Goal: Information Seeking & Learning: Learn about a topic

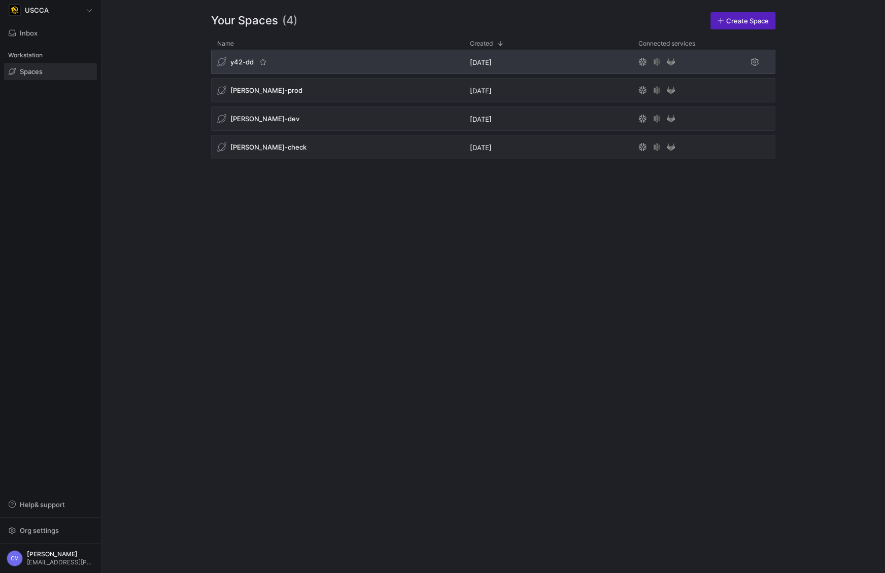
click at [246, 69] on div "y42-dd" at bounding box center [337, 62] width 253 height 24
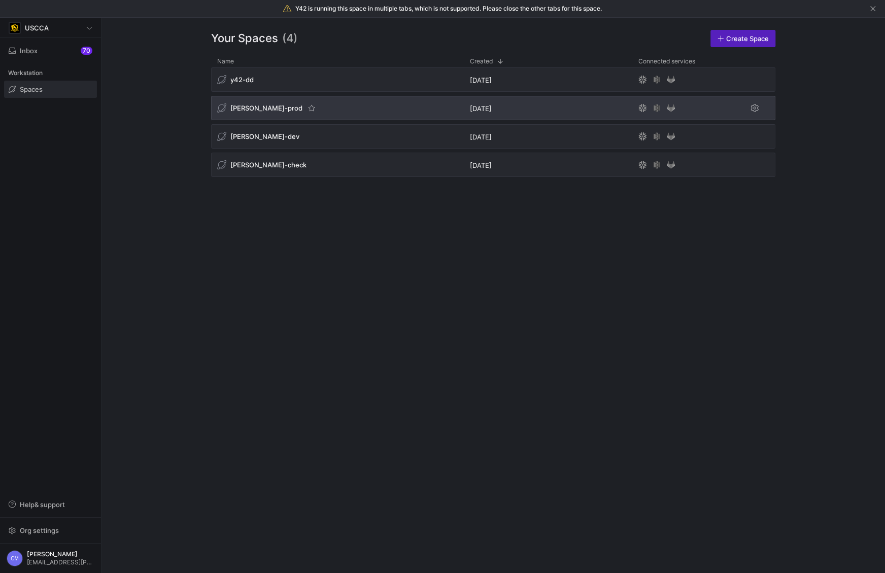
click at [233, 105] on span "[PERSON_NAME]-prod" at bounding box center [266, 108] width 72 height 8
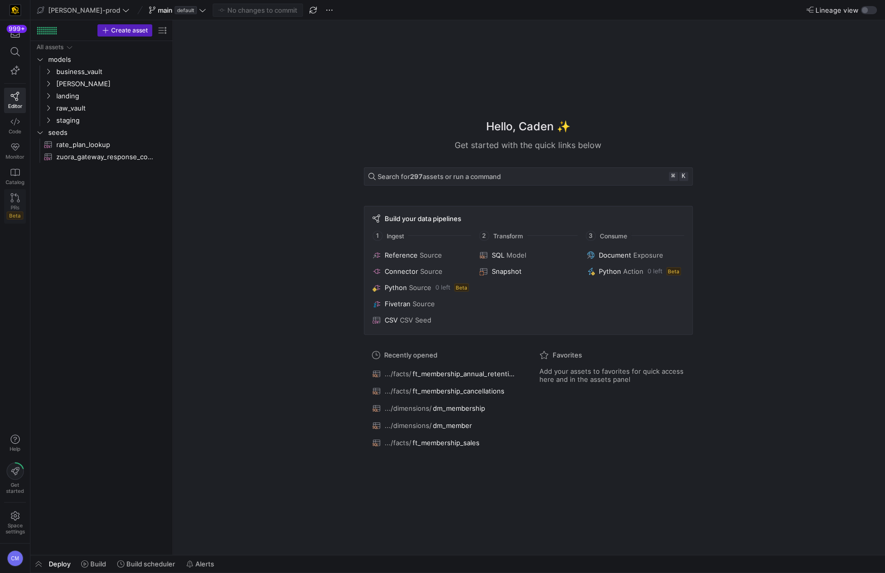
click at [25, 201] on link "PRs Beta" at bounding box center [15, 206] width 22 height 34
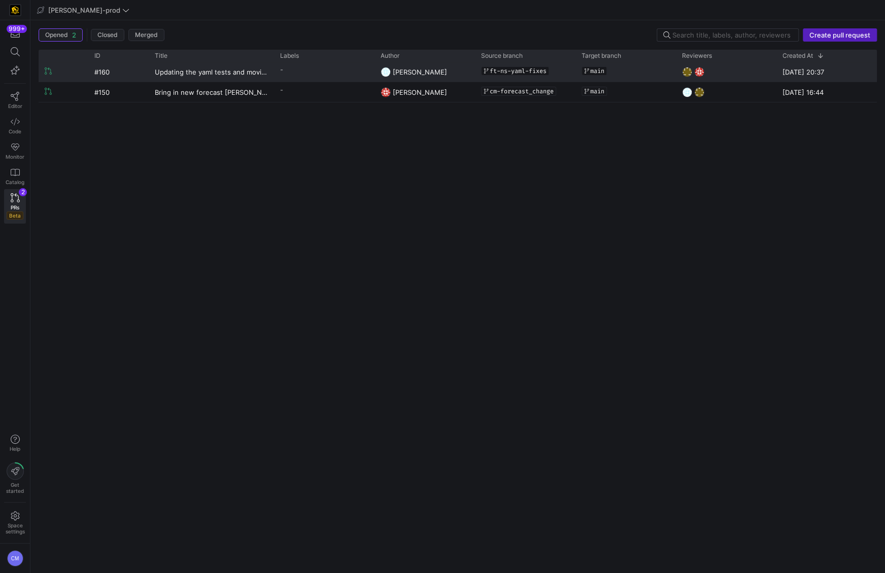
click at [310, 76] on y42-pull-request-list-view-label-cell-renderer "-" at bounding box center [324, 69] width 88 height 15
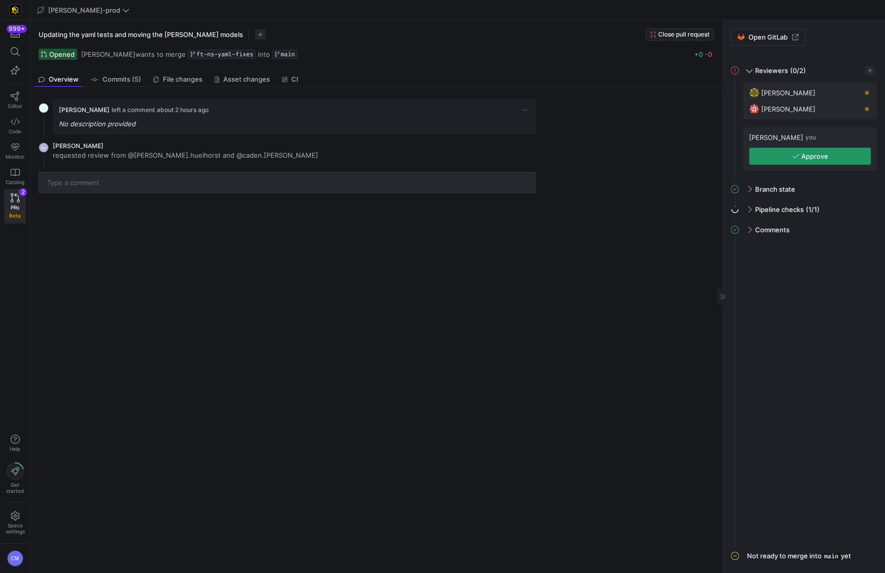
click at [811, 158] on span "Approve" at bounding box center [814, 156] width 27 height 8
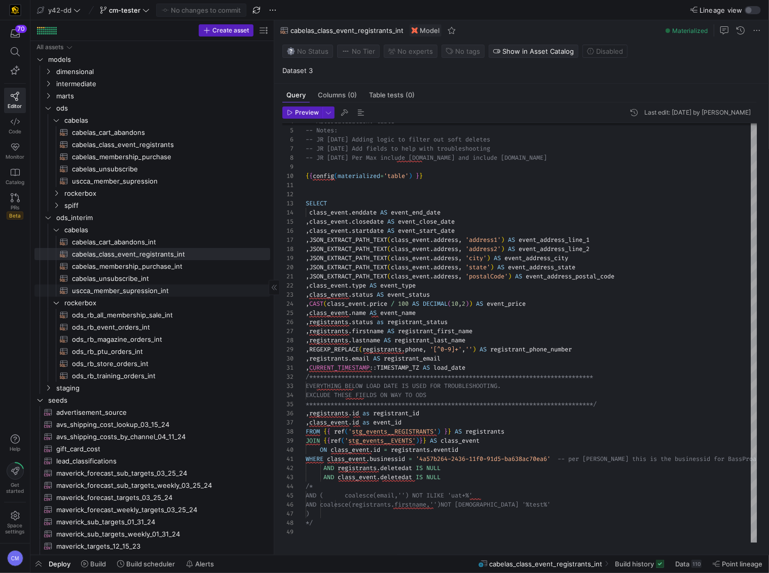
scroll to position [91, 0]
click at [73, 223] on span "ods_interim" at bounding box center [150, 218] width 188 height 12
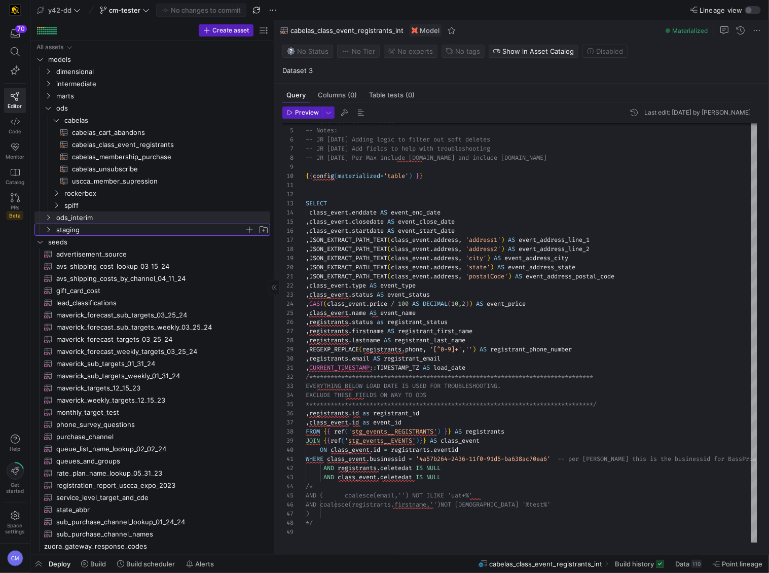
click at [79, 228] on span "staging" at bounding box center [150, 230] width 188 height 12
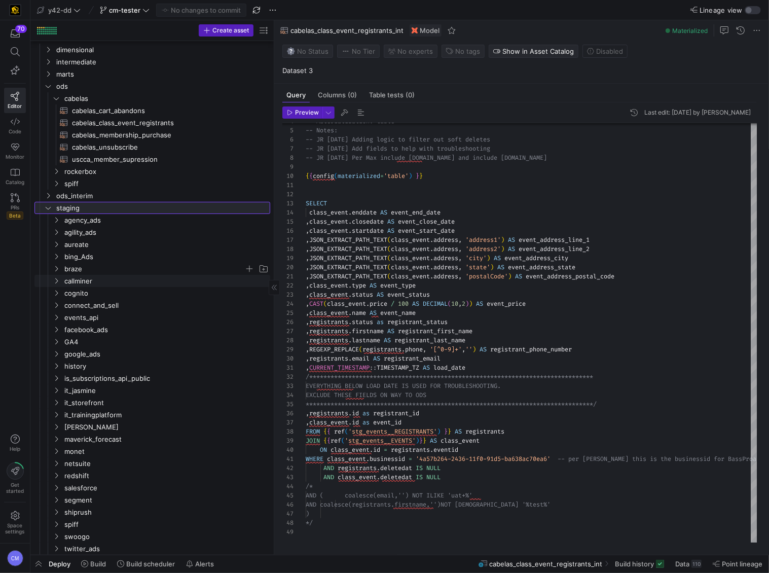
scroll to position [25, 0]
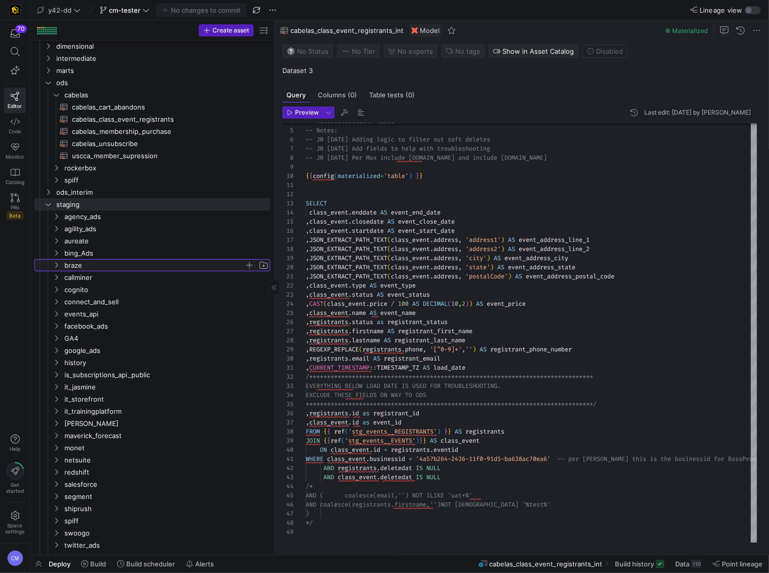
click at [103, 261] on span "braze" at bounding box center [154, 266] width 180 height 12
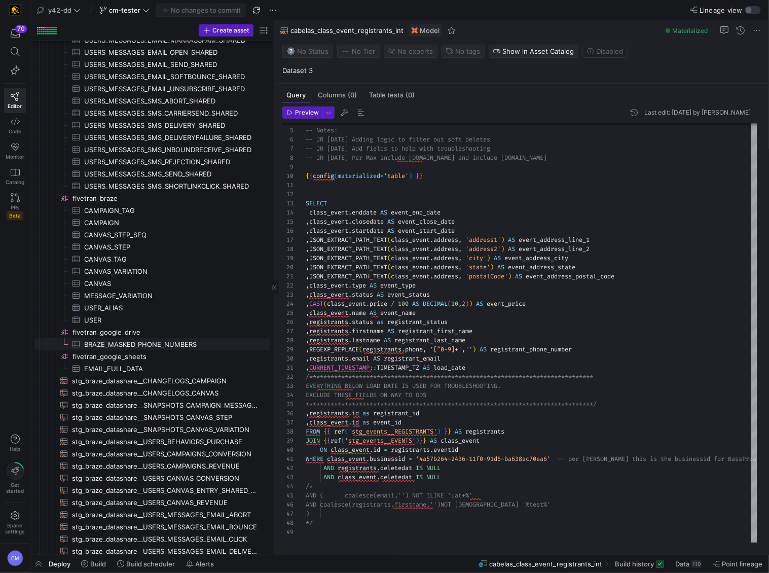
scroll to position [470, 0]
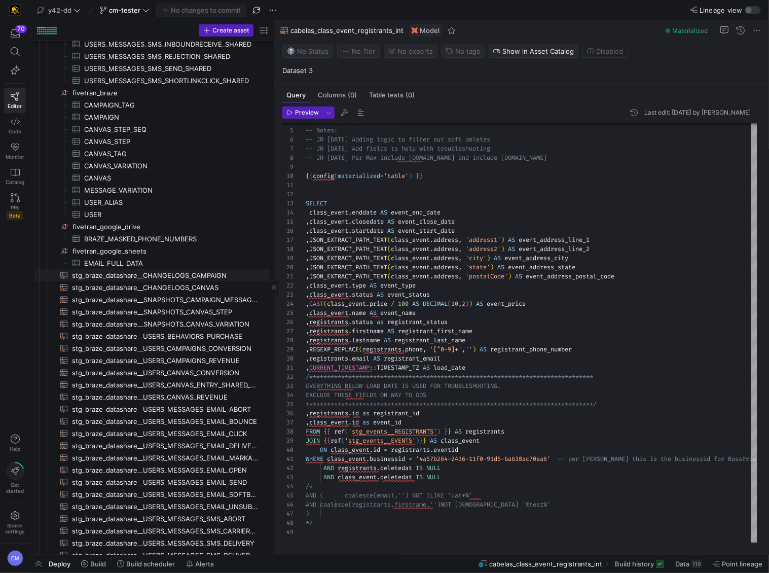
click at [186, 273] on span "stg_braze_datashare__CHANGELOGS_CAMPAIGN​​​​​​​​​​" at bounding box center [165, 276] width 187 height 12
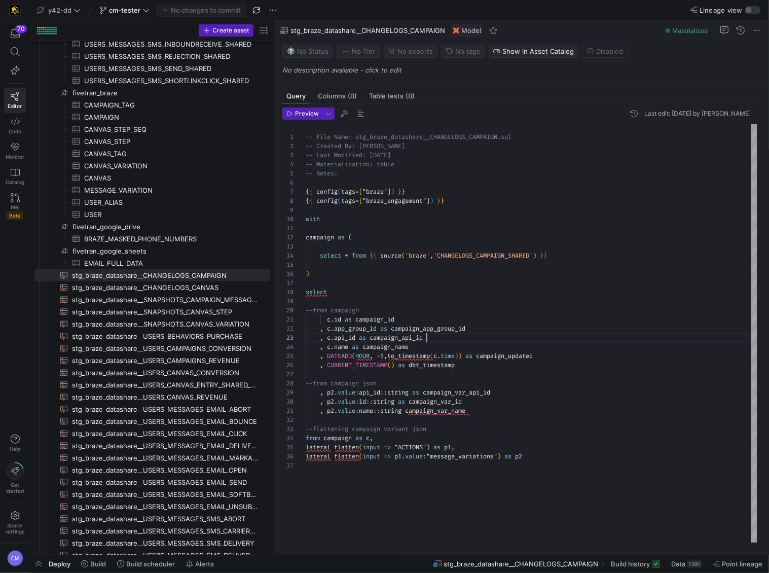
click at [505, 337] on div "-- File Name: stg_braze_datashare__CHANGELOGS_CAMP AIGN.sql -- Created By: Bret…" at bounding box center [532, 333] width 452 height 418
click at [217, 382] on span "stg_braze_datashare__USERS_CANVAS_ENTRY_SHARED_ALL​​​​​​​​​​" at bounding box center [165, 385] width 187 height 12
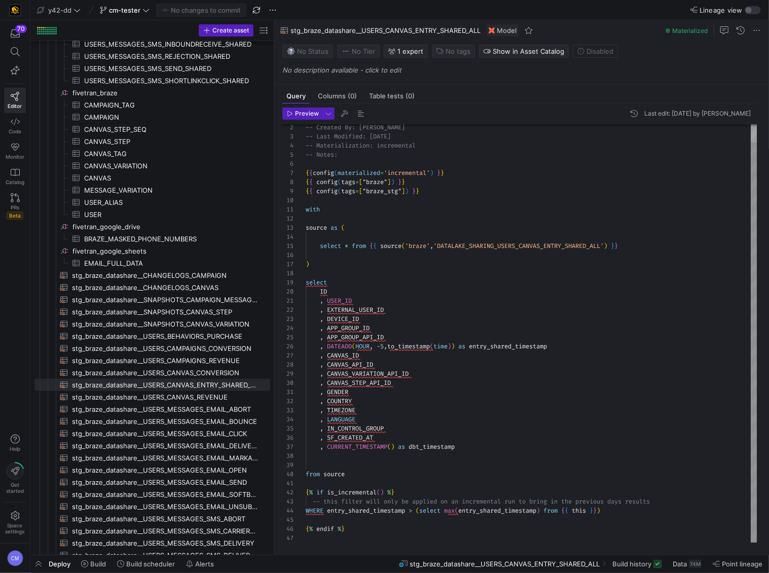
click at [488, 392] on div "-- Created By: John Watson -- Last Modified: 2025-08-19 -- Materialization: inc…" at bounding box center [532, 323] width 452 height 437
type textarea "-- File Name: stg_braze_datashare__USERS_CANVAS_ENTRY_SHARED_ALL.sql -- Created…"
